Goal: Task Accomplishment & Management: Manage account settings

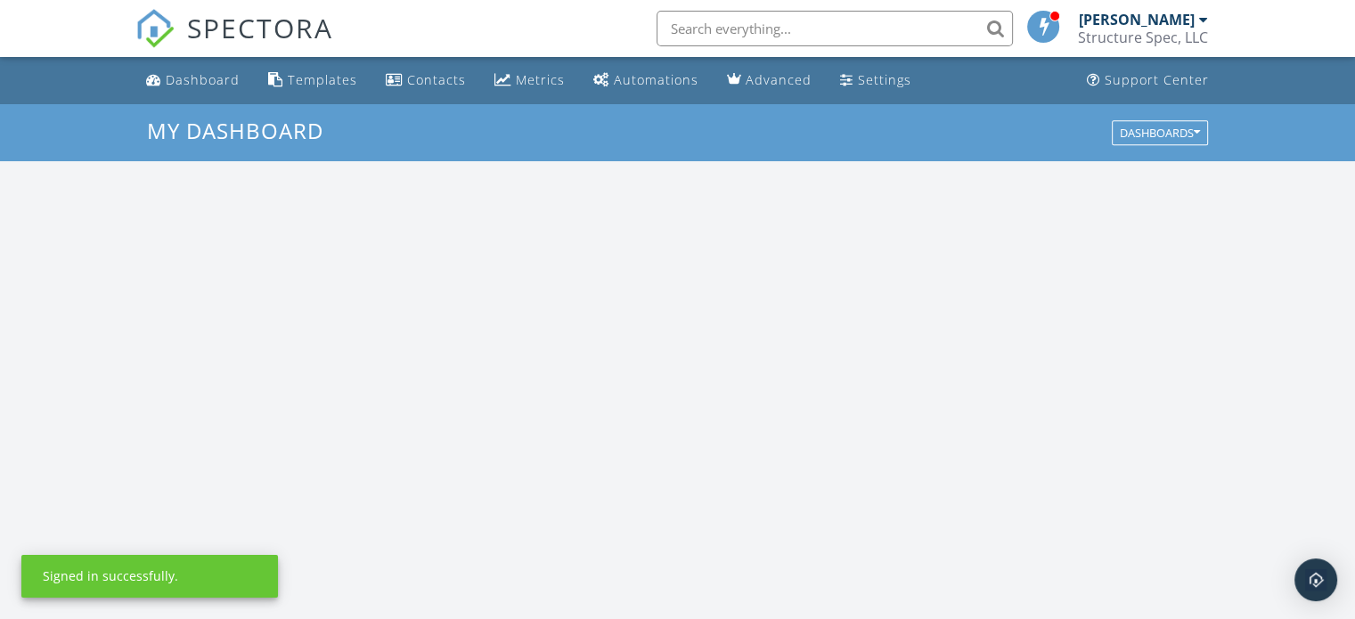
scroll to position [1649, 1383]
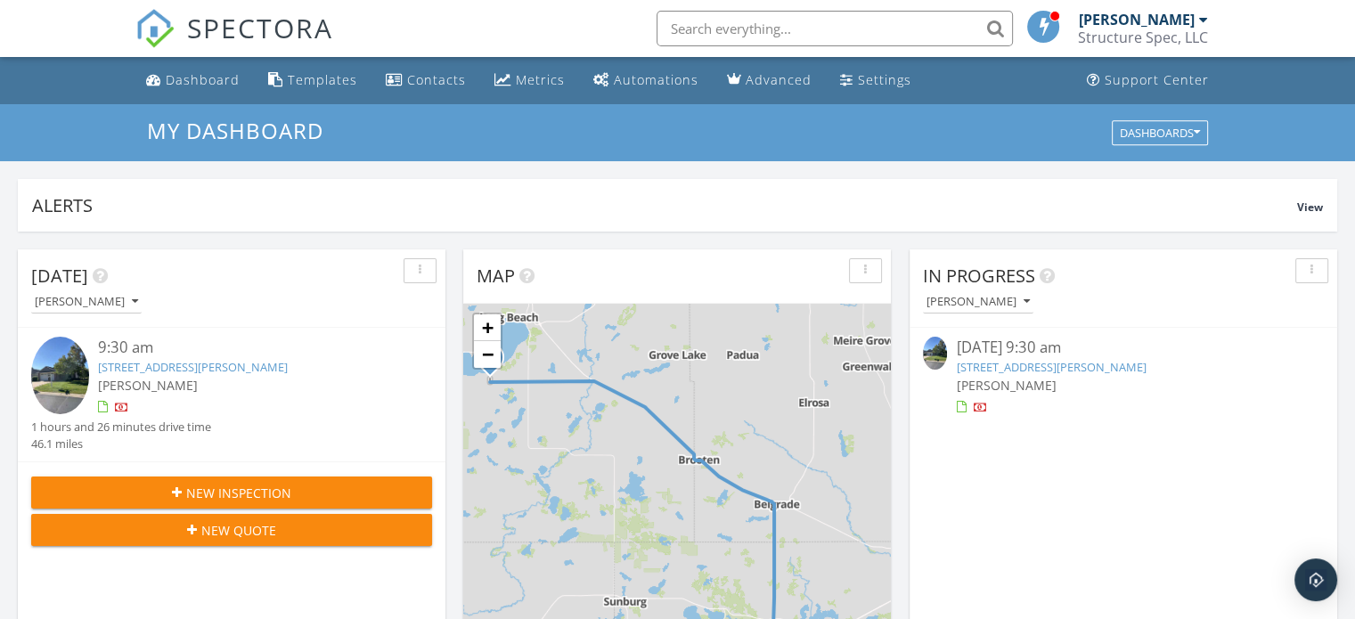
click at [1050, 361] on link "12839 134th Ave NE, Spicer, MN 56288" at bounding box center [1051, 367] width 190 height 16
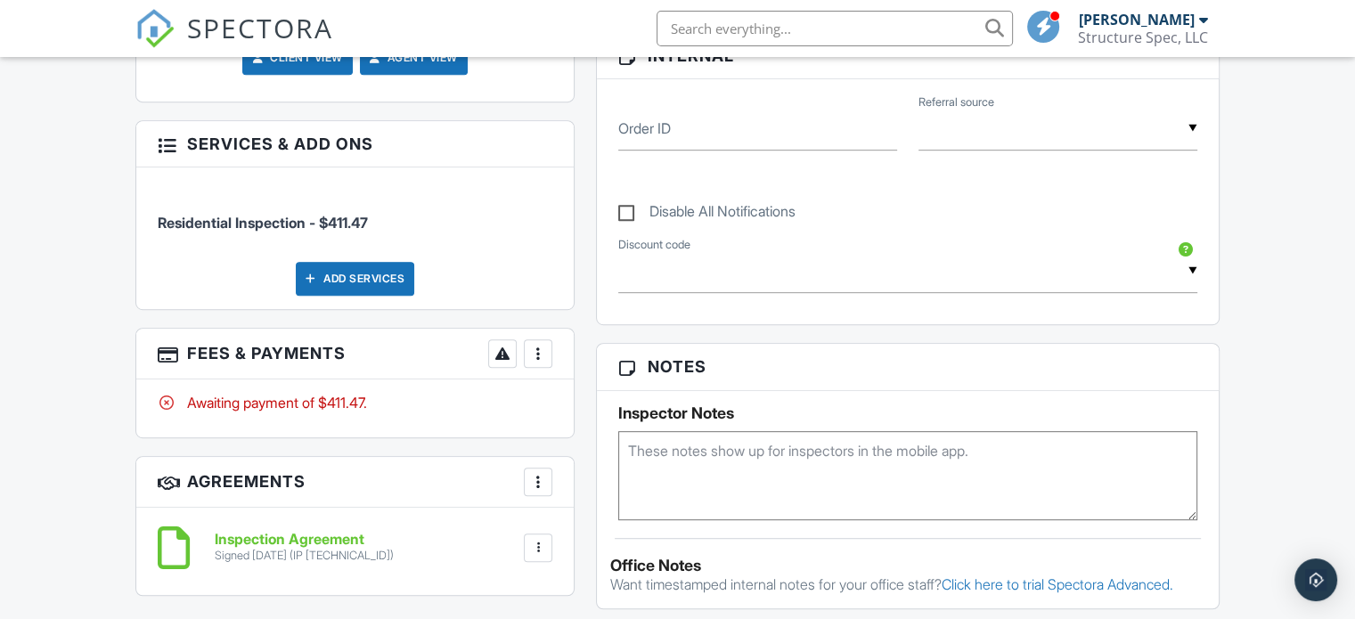
scroll to position [974, 0]
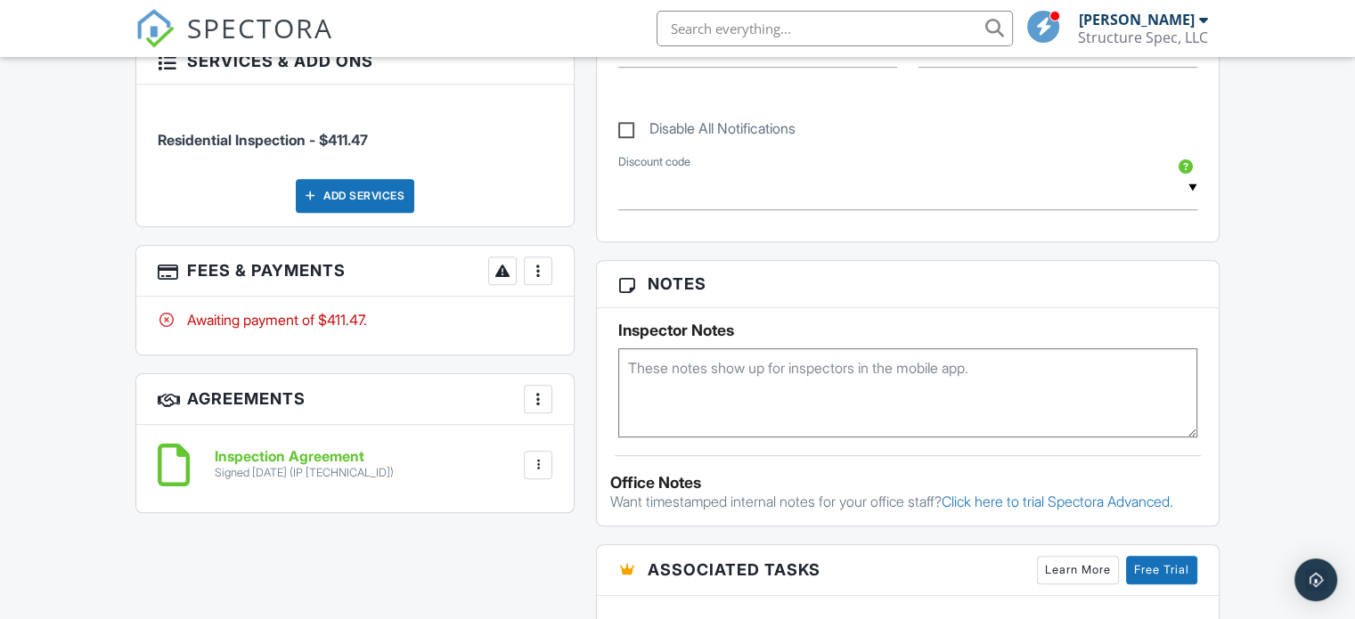
click at [533, 262] on div at bounding box center [538, 271] width 18 height 18
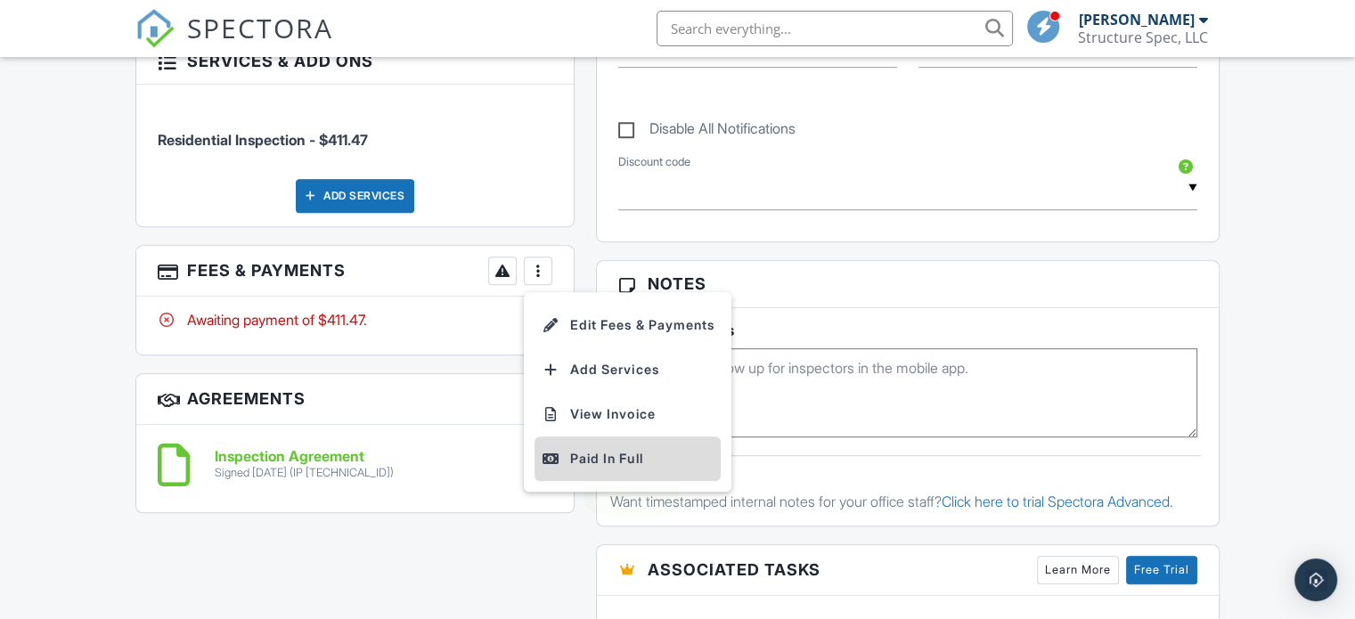
click at [597, 454] on div "Paid In Full" at bounding box center [628, 458] width 172 height 21
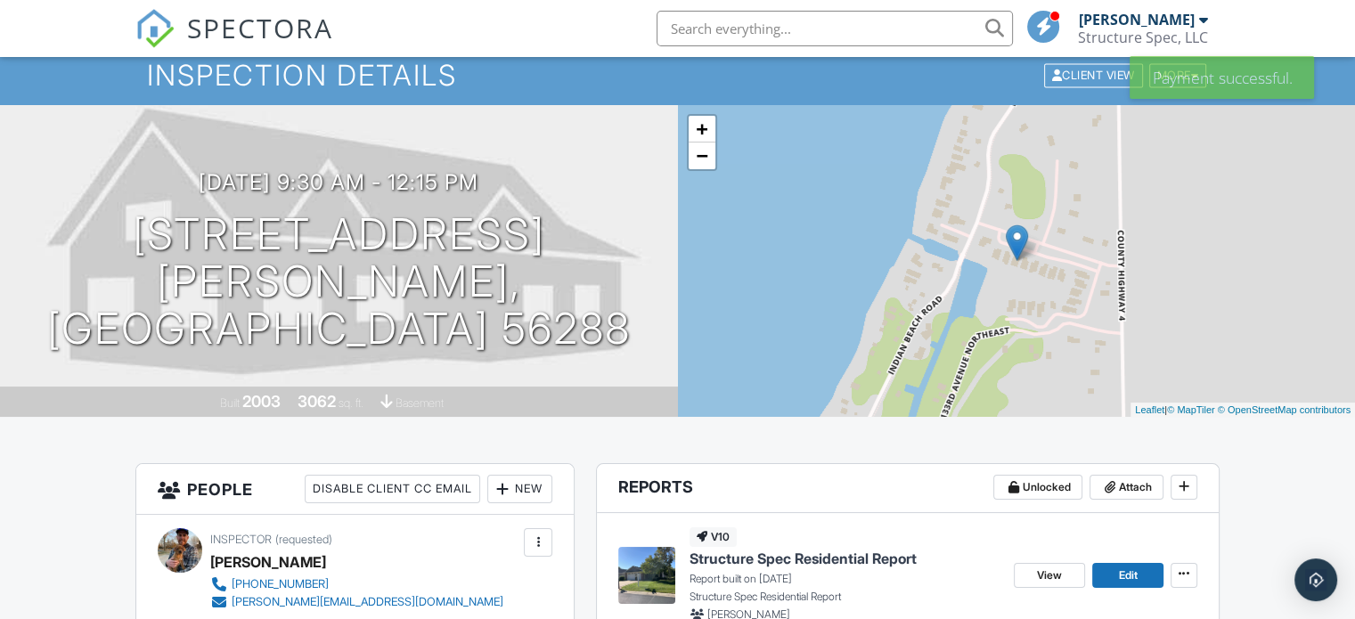
scroll to position [154, 0]
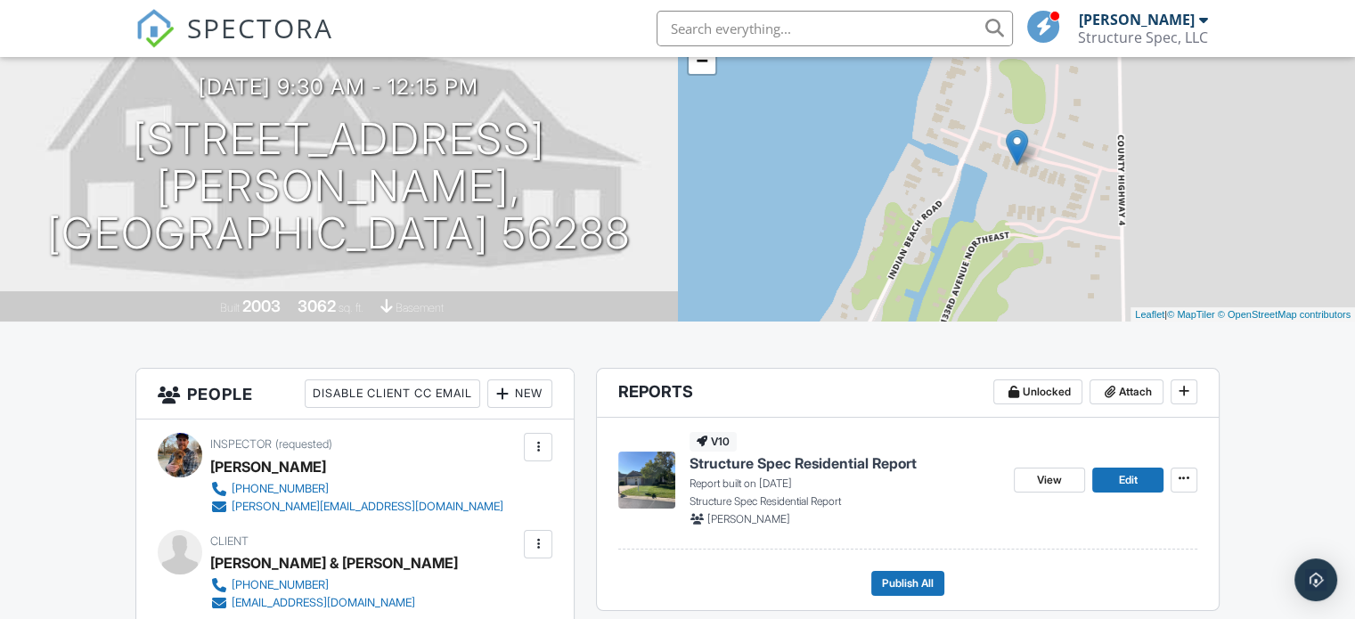
click at [805, 462] on span "Structure Spec Residential Report" at bounding box center [803, 464] width 227 height 20
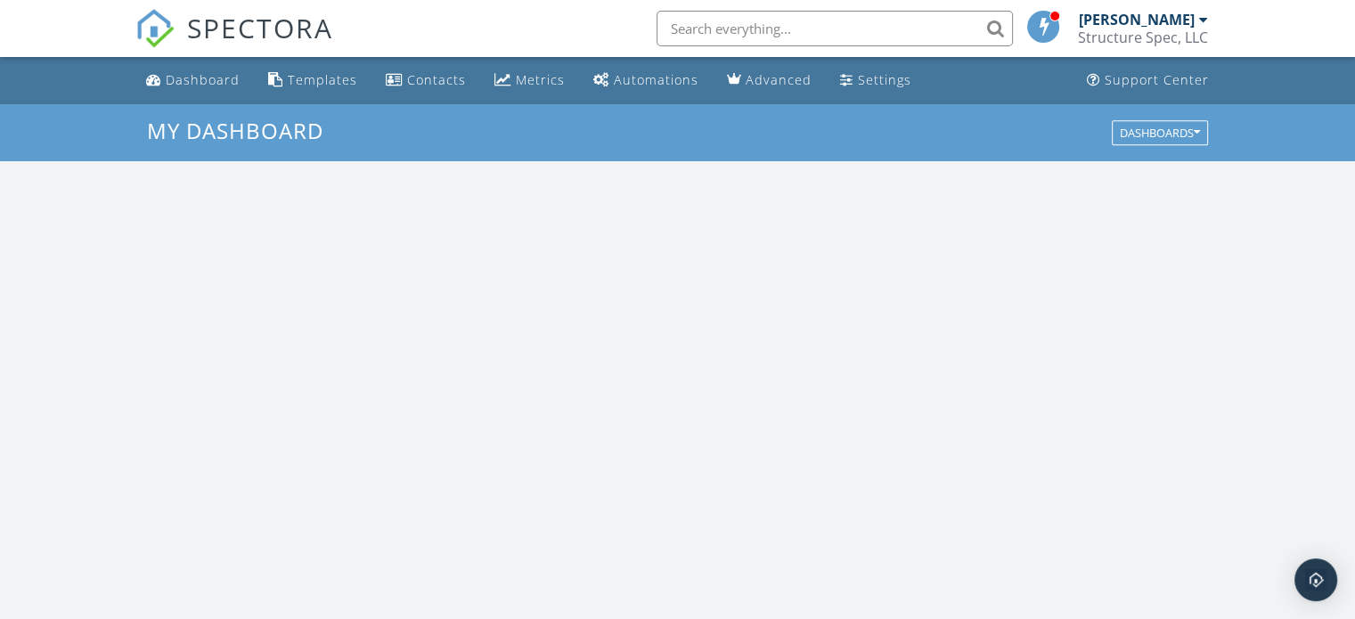
scroll to position [1649, 1383]
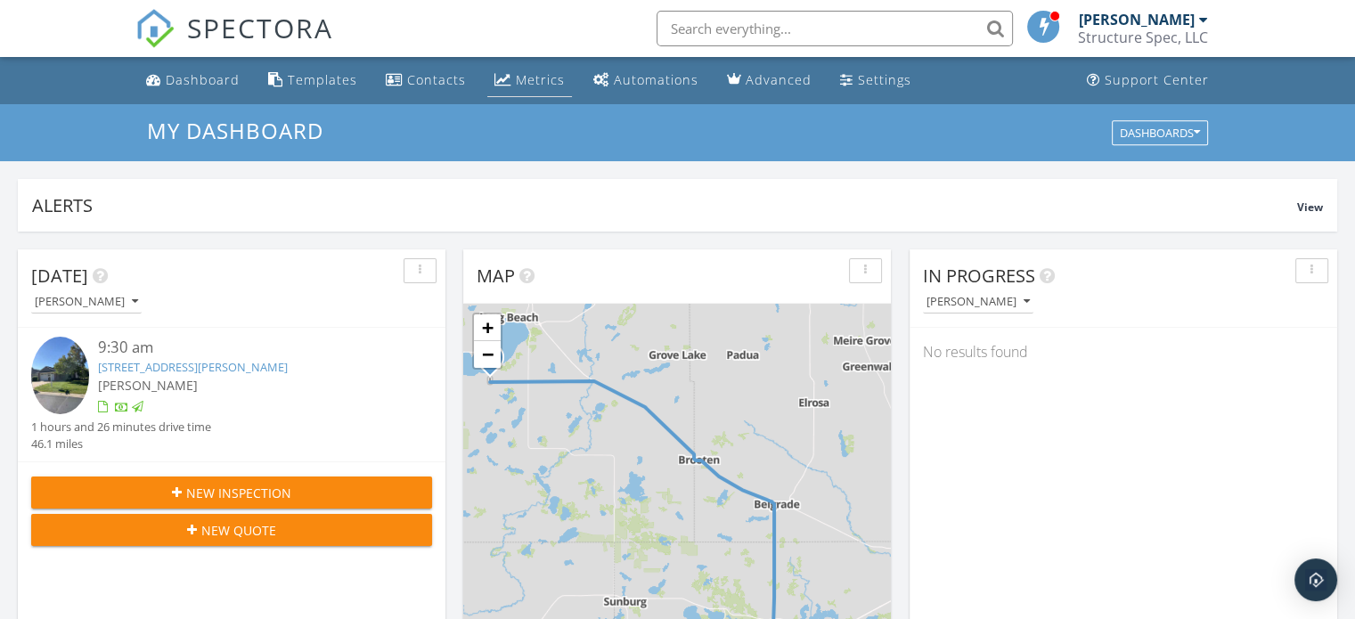
click at [516, 83] on div "Metrics" at bounding box center [540, 79] width 49 height 17
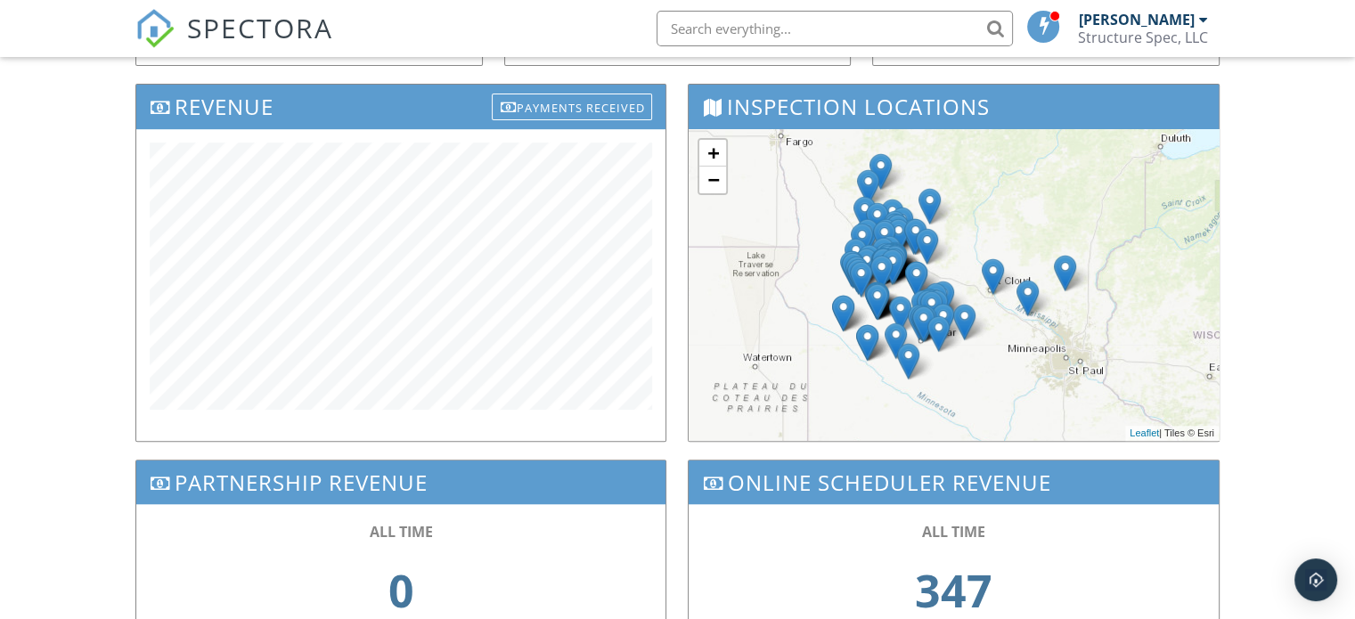
scroll to position [582, 0]
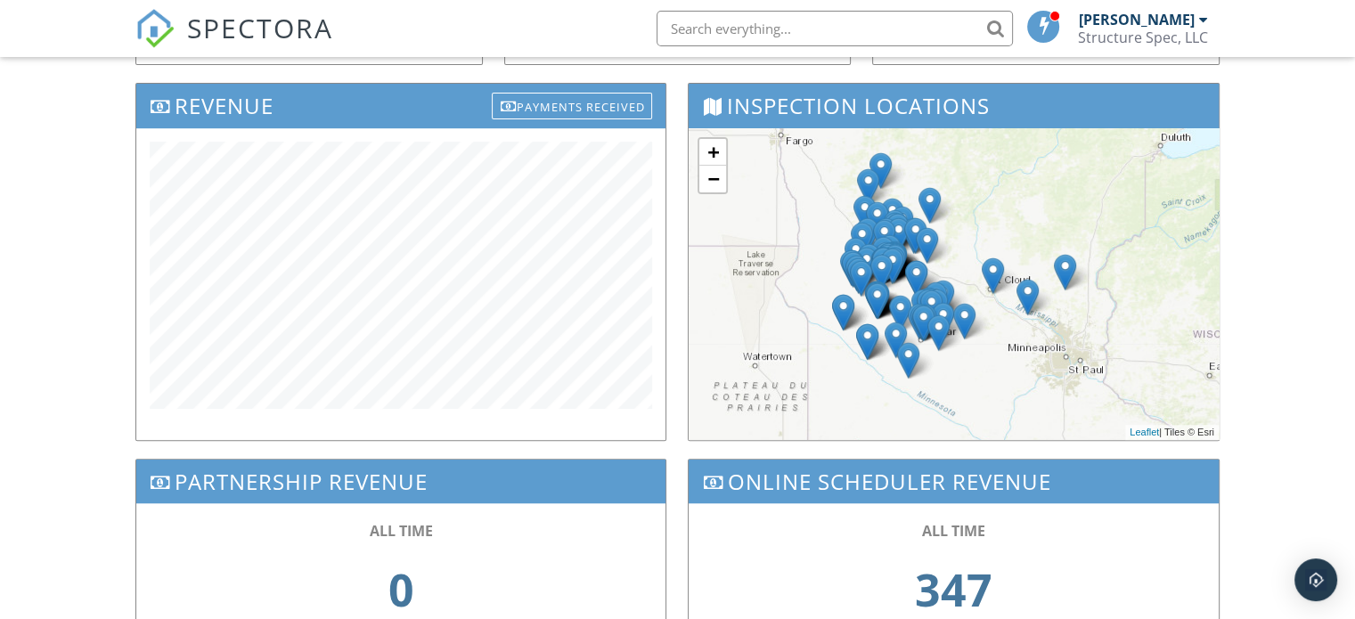
click at [1199, 23] on div at bounding box center [1203, 19] width 9 height 14
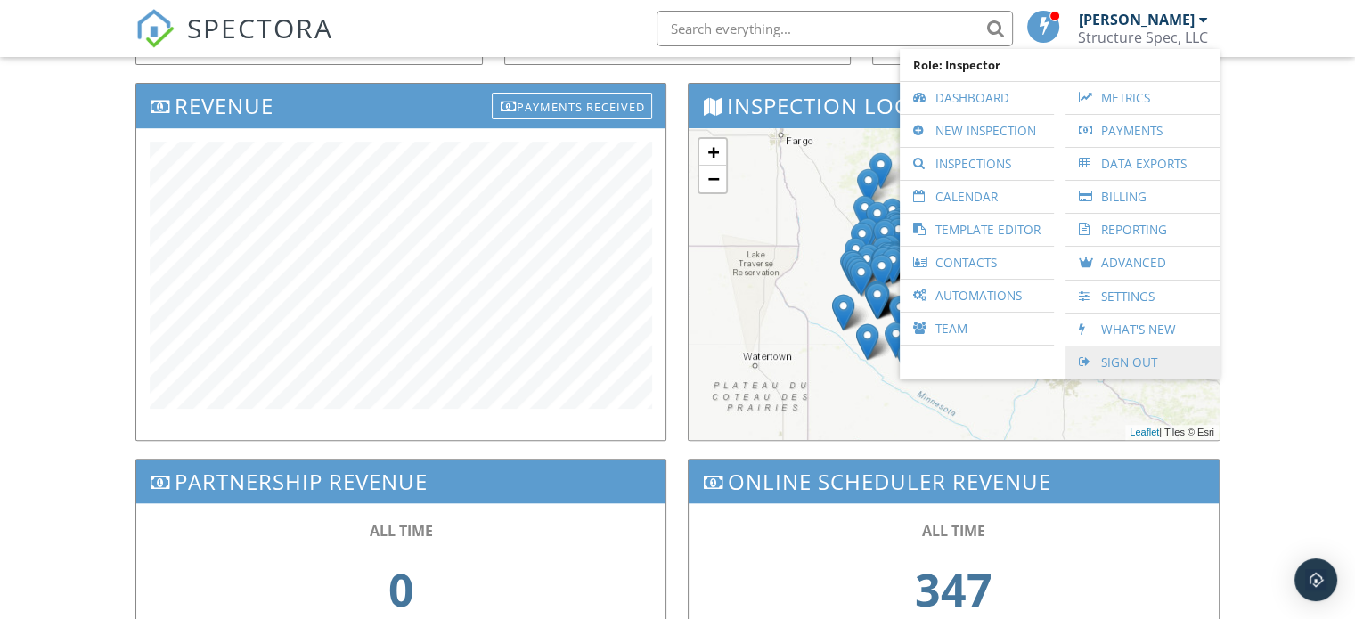
click at [1116, 356] on link "Sign Out" at bounding box center [1143, 363] width 136 height 32
